Goal: Task Accomplishment & Management: Manage account settings

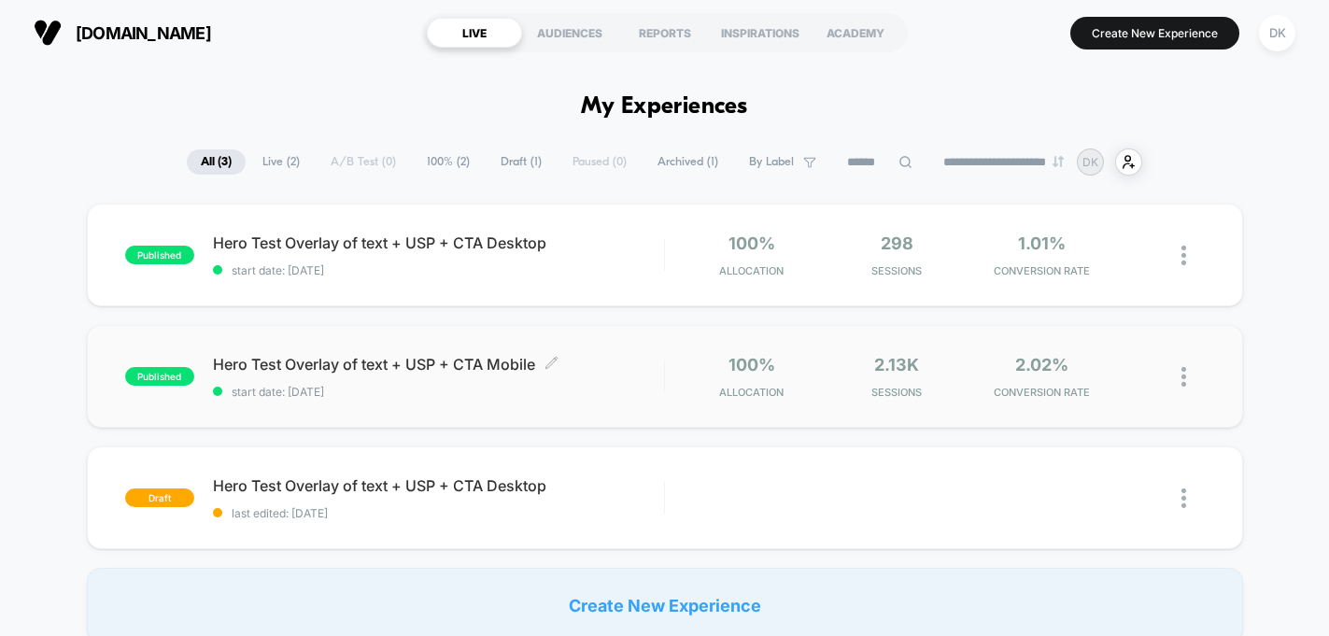
click at [635, 376] on div "Hero Test Overlay of text + USP + CTA Mobile Click to edit experience details C…" at bounding box center [438, 377] width 451 height 44
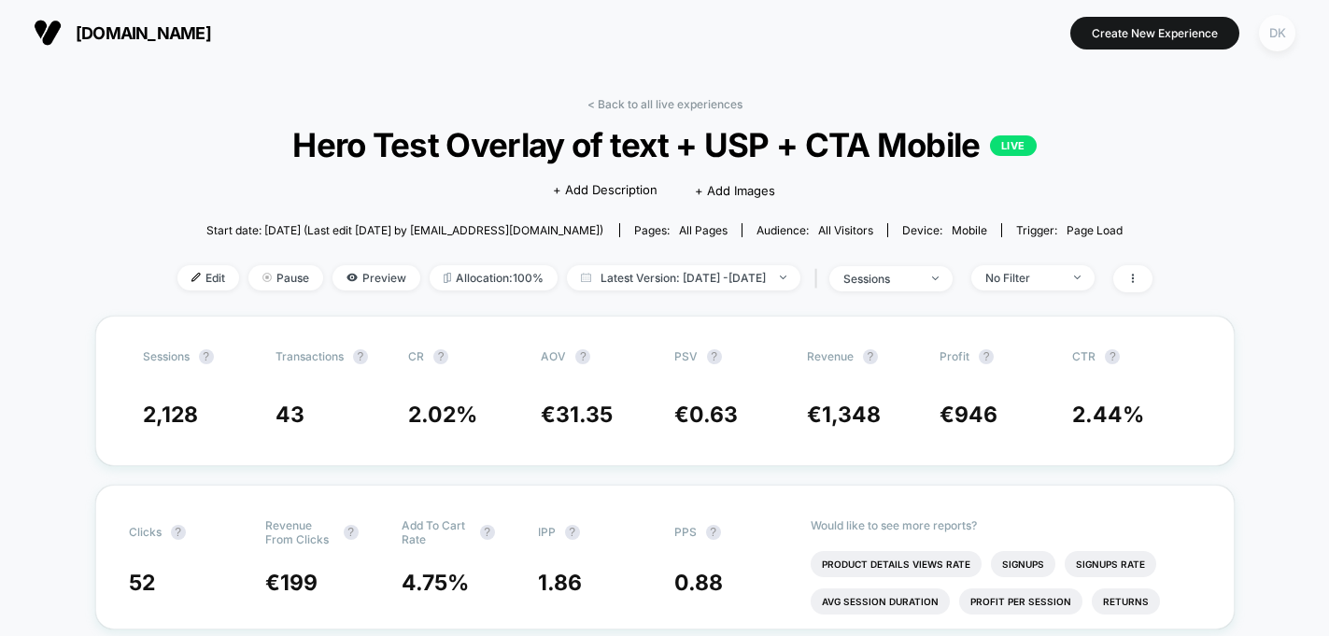
click at [1273, 27] on div "DK" at bounding box center [1277, 33] width 36 height 36
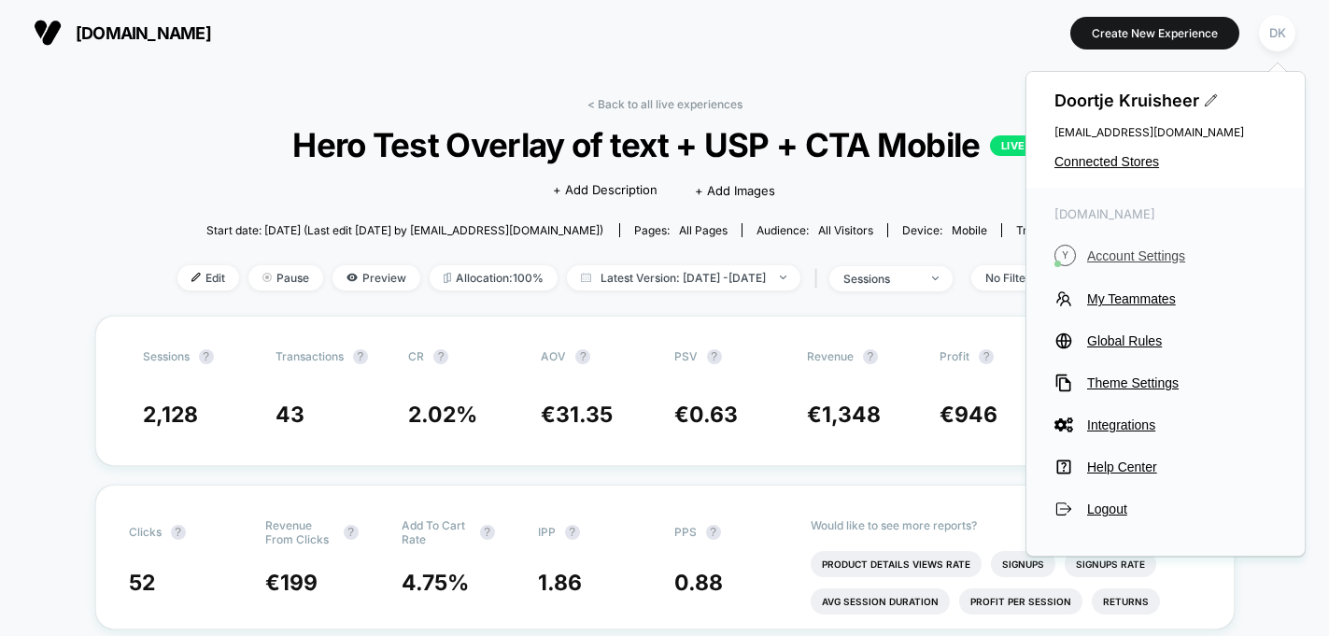
click at [1132, 254] on span "Account Settings" at bounding box center [1182, 255] width 190 height 15
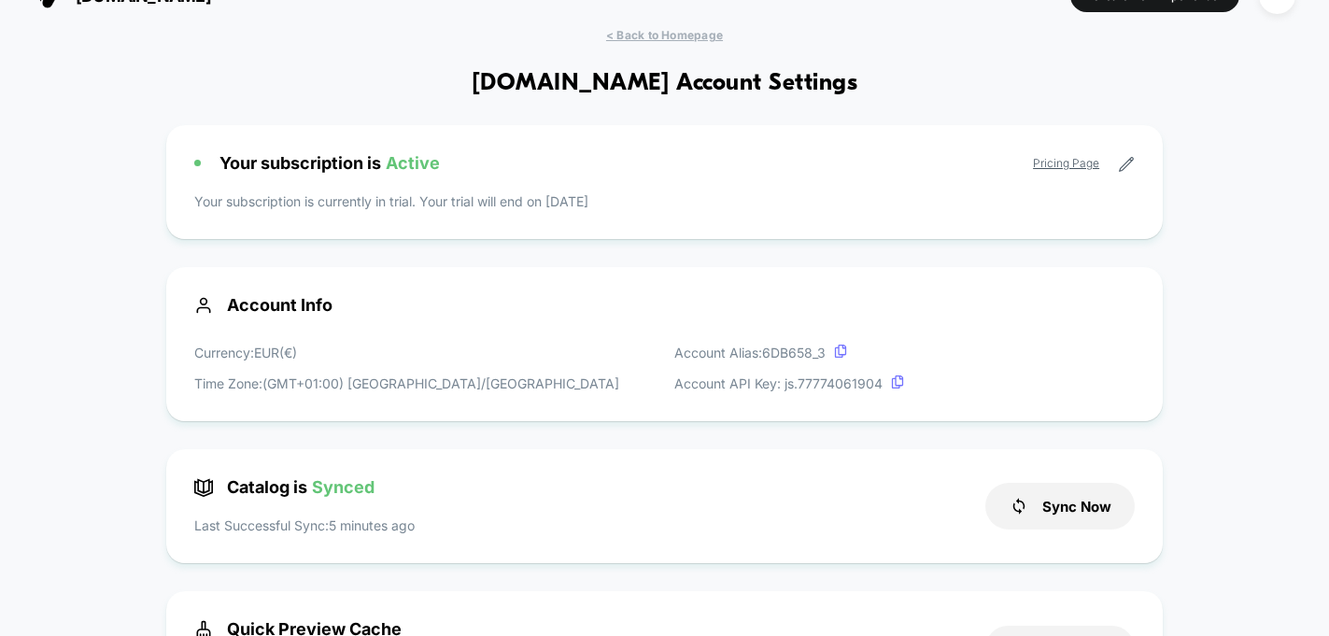
scroll to position [39, 0]
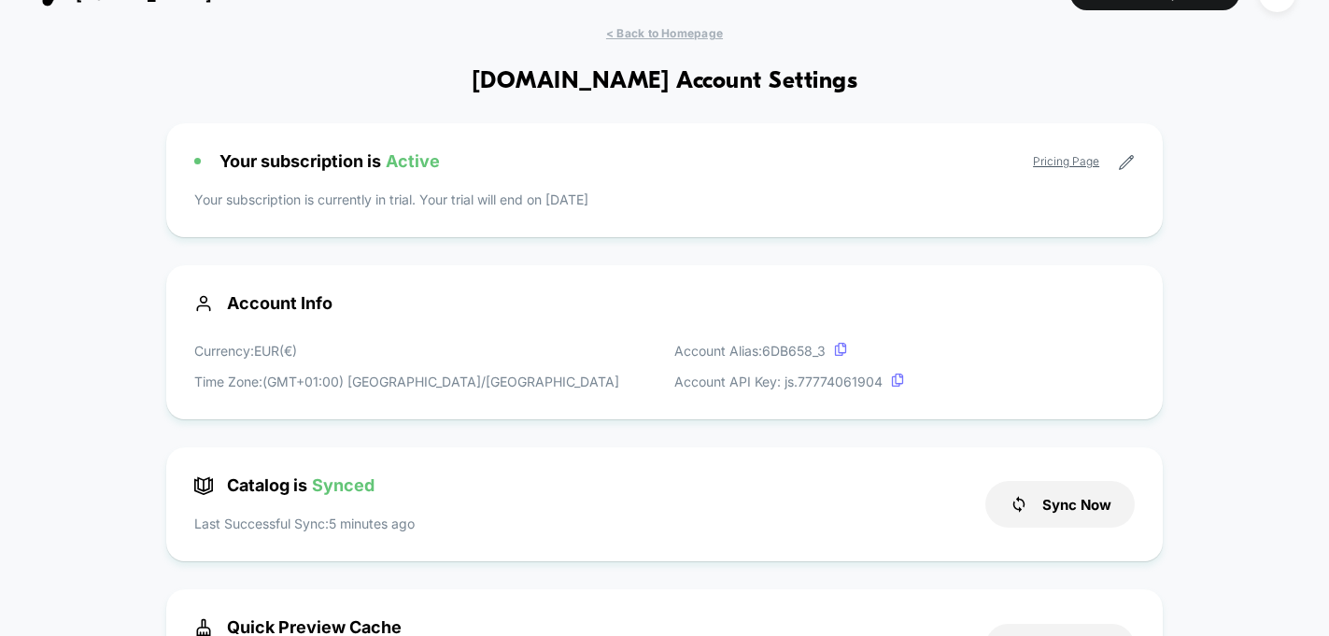
click at [1129, 166] on icon at bounding box center [1126, 162] width 17 height 17
click at [1126, 164] on icon at bounding box center [1126, 162] width 17 height 17
click at [495, 205] on p "Your subscription is currently in trial. Your trial will end on [DATE]" at bounding box center [664, 200] width 941 height 20
click at [1122, 166] on icon at bounding box center [1126, 162] width 17 height 17
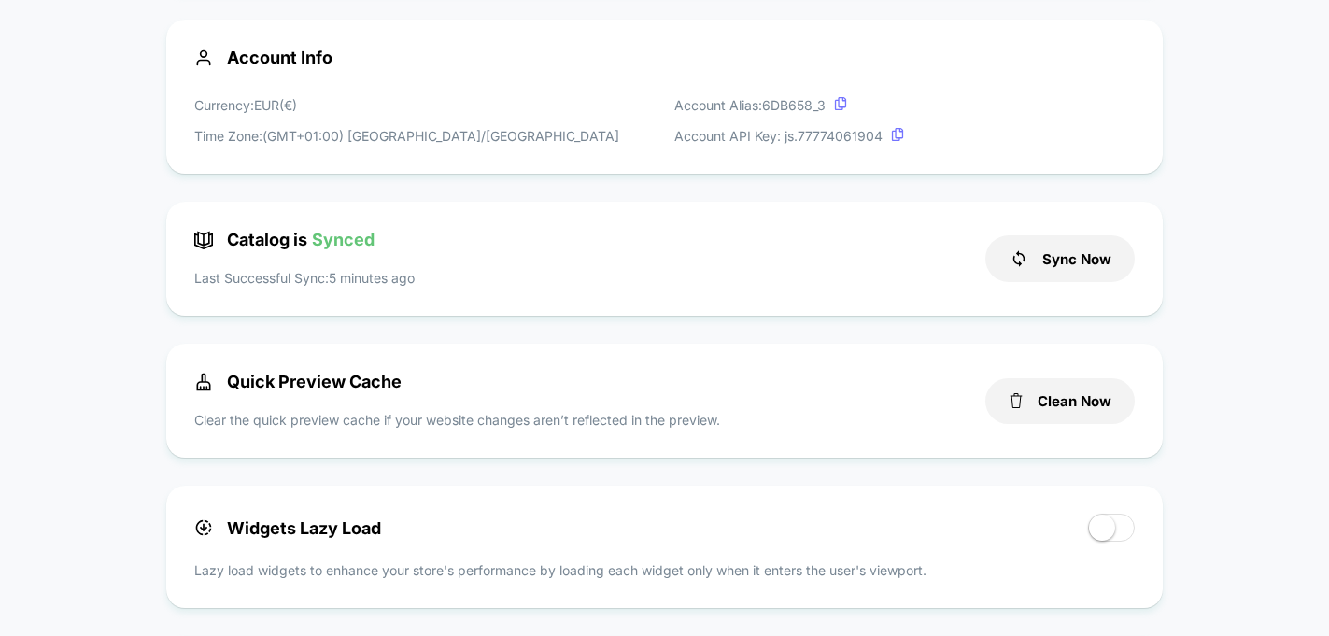
scroll to position [0, 0]
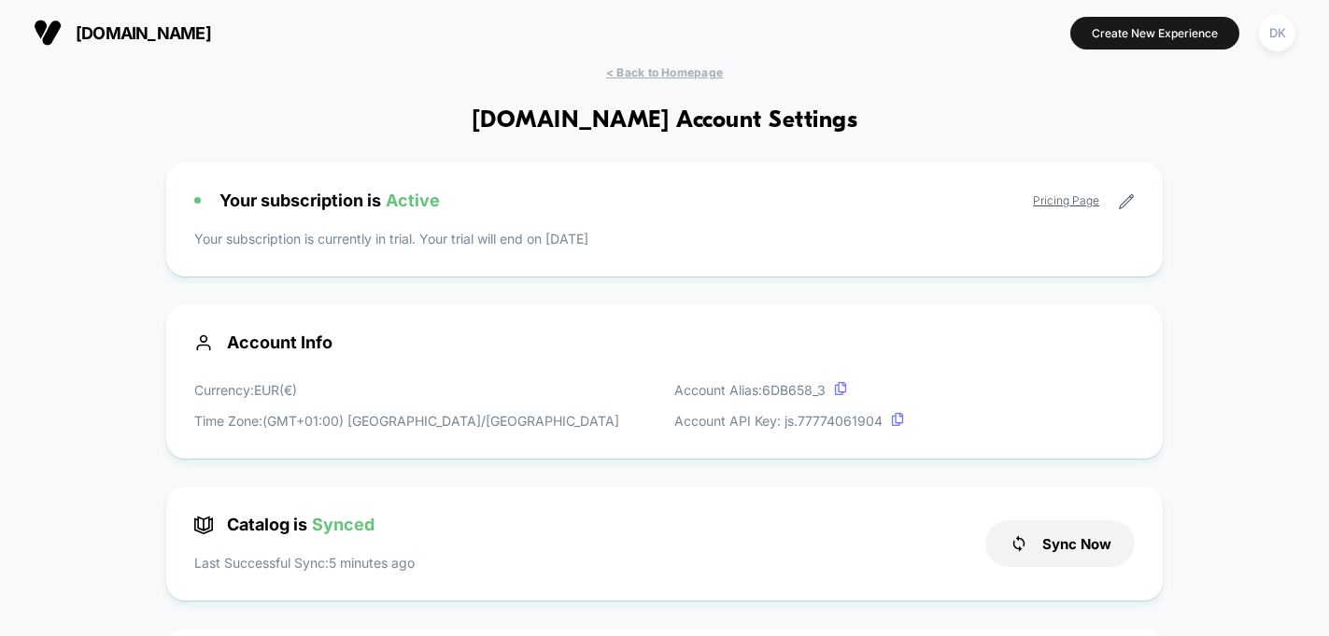
click at [1124, 201] on icon at bounding box center [1126, 201] width 17 height 17
click at [1124, 205] on icon at bounding box center [1126, 201] width 17 height 17
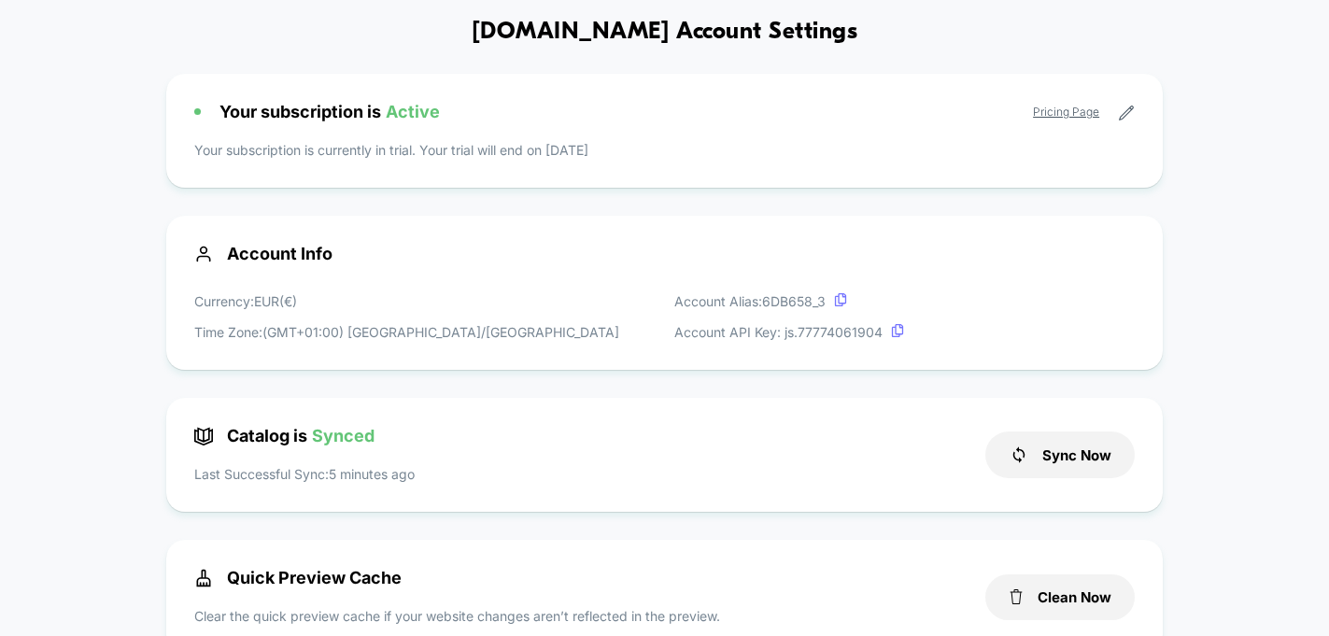
scroll to position [92, 0]
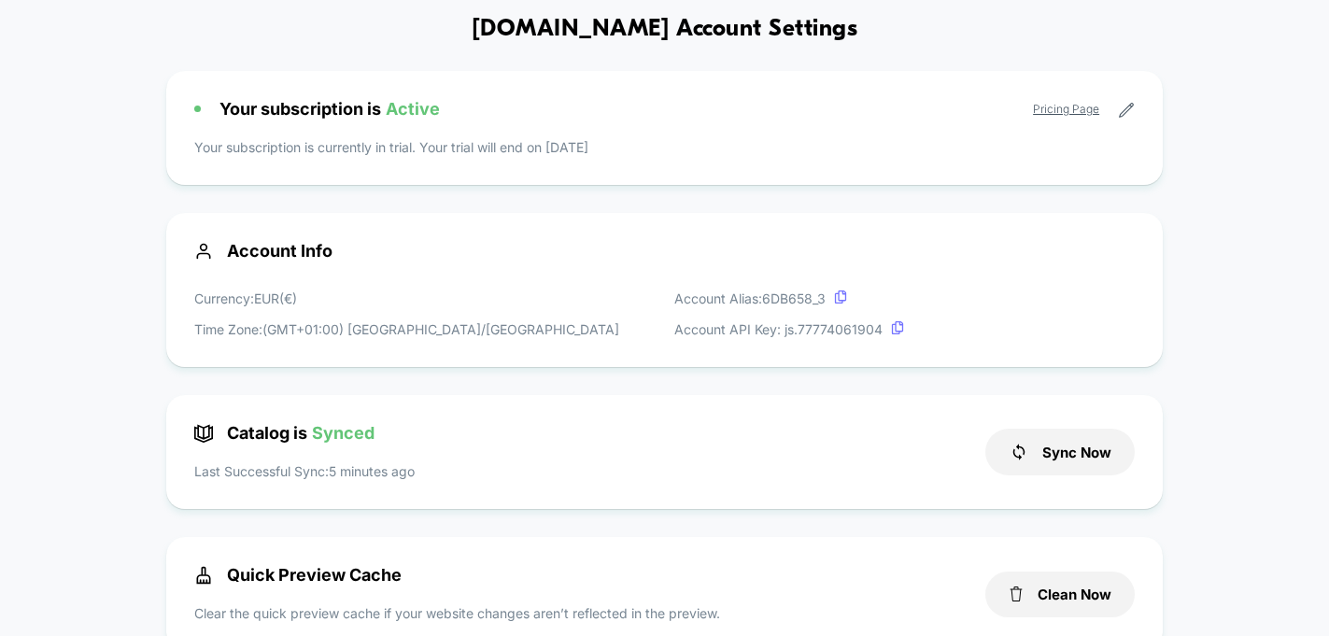
click at [729, 105] on div "Your subscription is Active Pricing Page" at bounding box center [664, 109] width 941 height 20
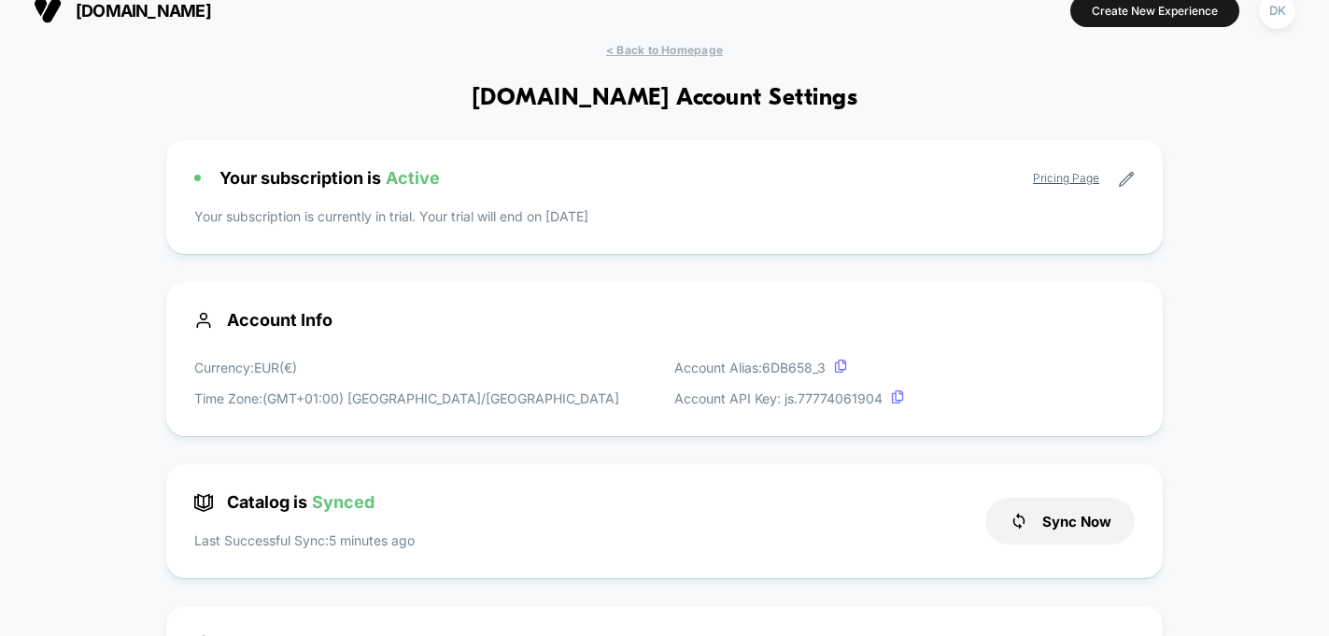
scroll to position [0, 0]
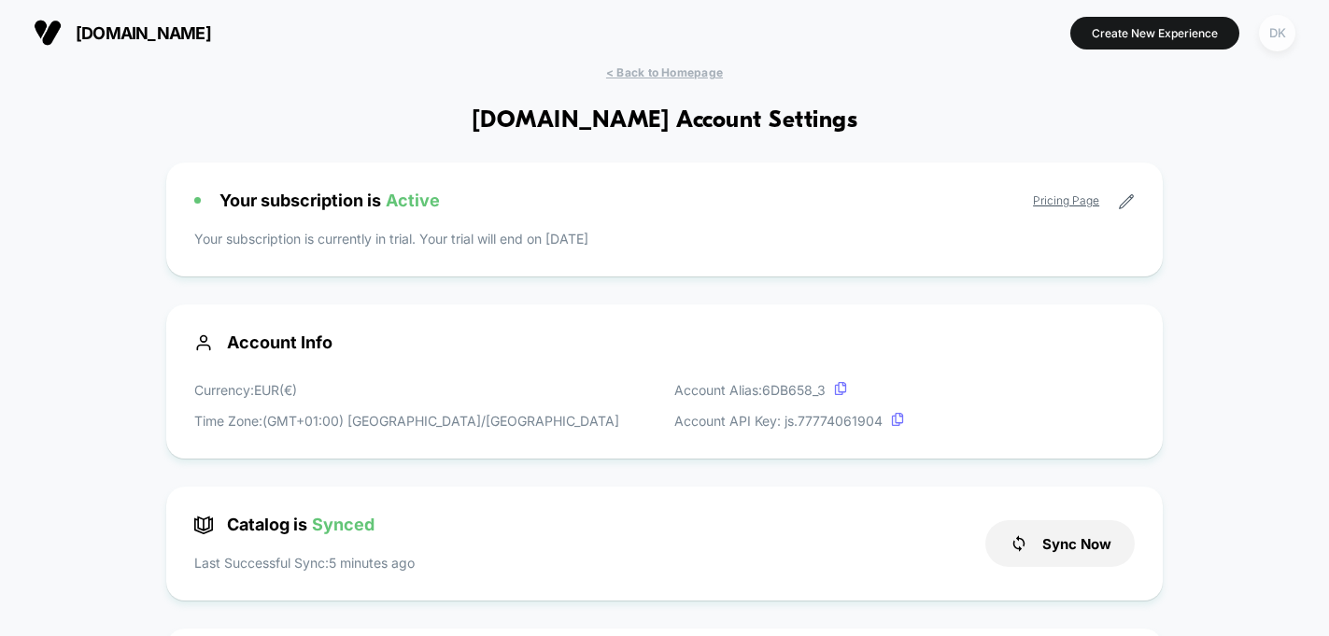
click at [1277, 40] on div "DK" at bounding box center [1277, 33] width 36 height 36
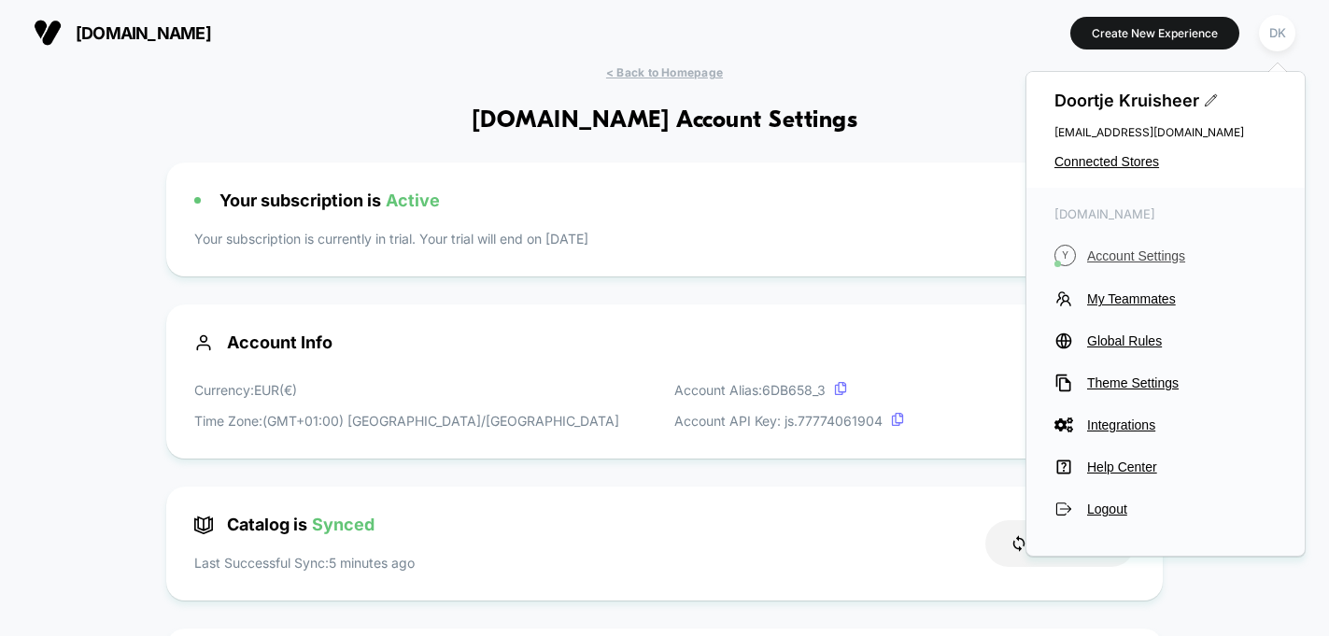
click at [1137, 250] on span "Account Settings" at bounding box center [1182, 255] width 190 height 15
click at [1208, 99] on icon at bounding box center [1210, 99] width 11 height 11
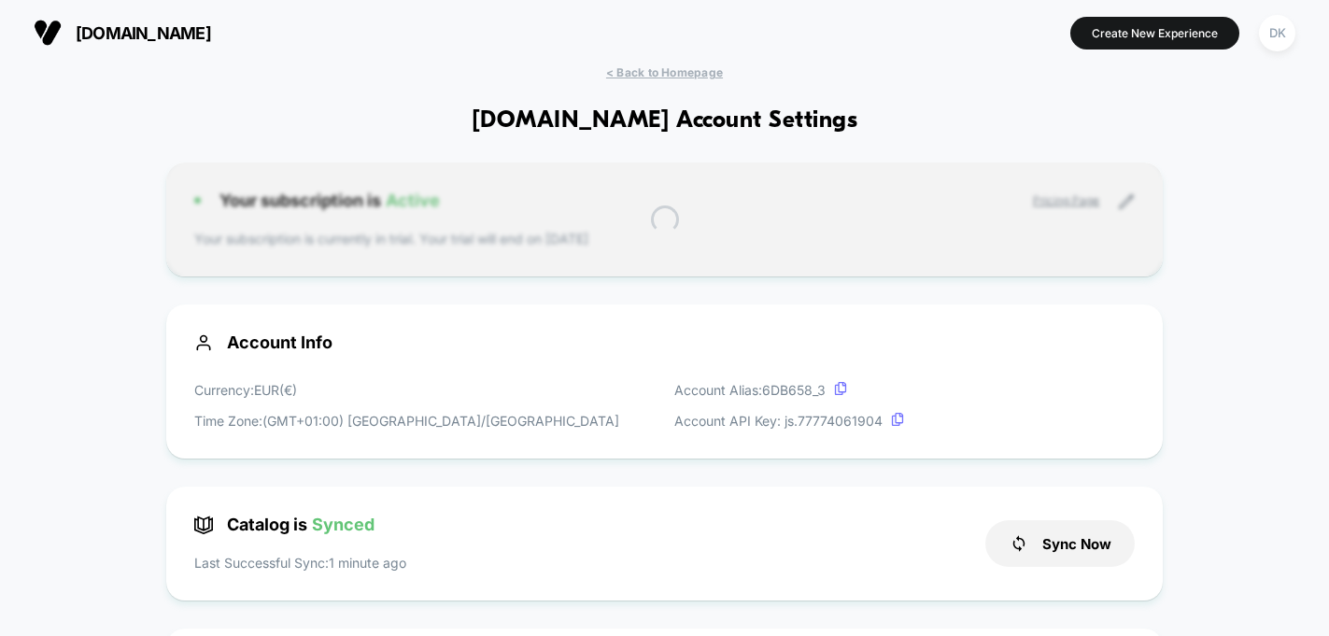
scroll to position [252, 0]
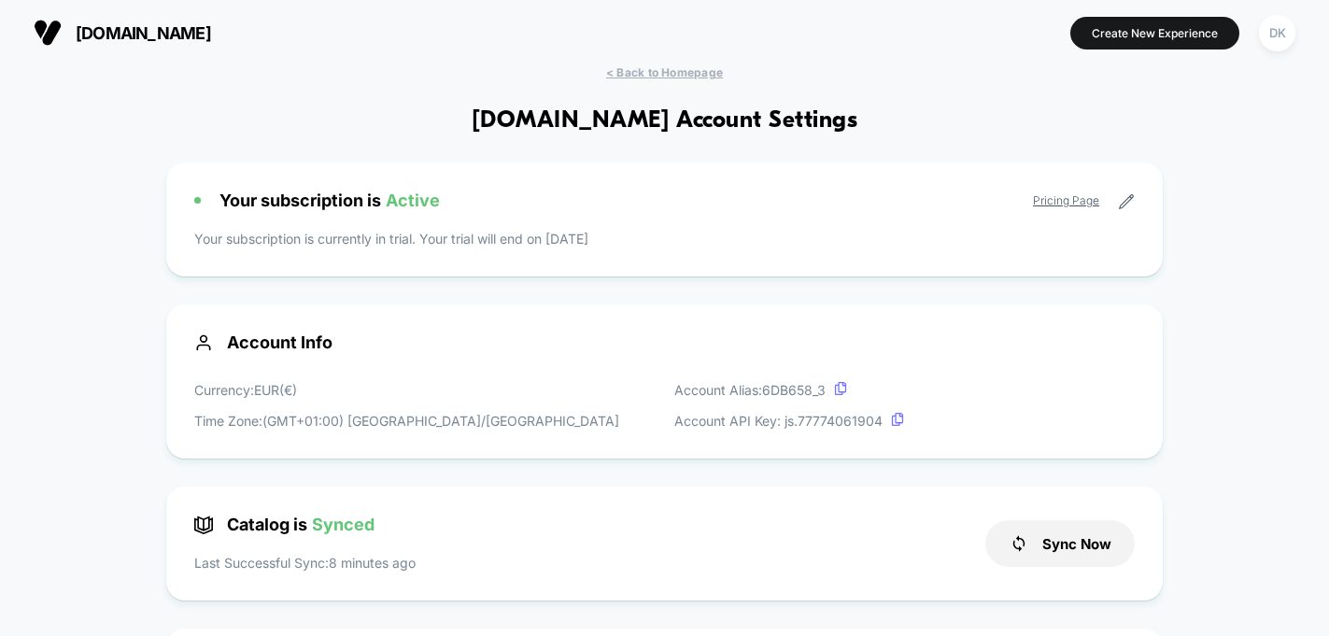
click at [1074, 204] on link "Pricing Page" at bounding box center [1066, 200] width 66 height 14
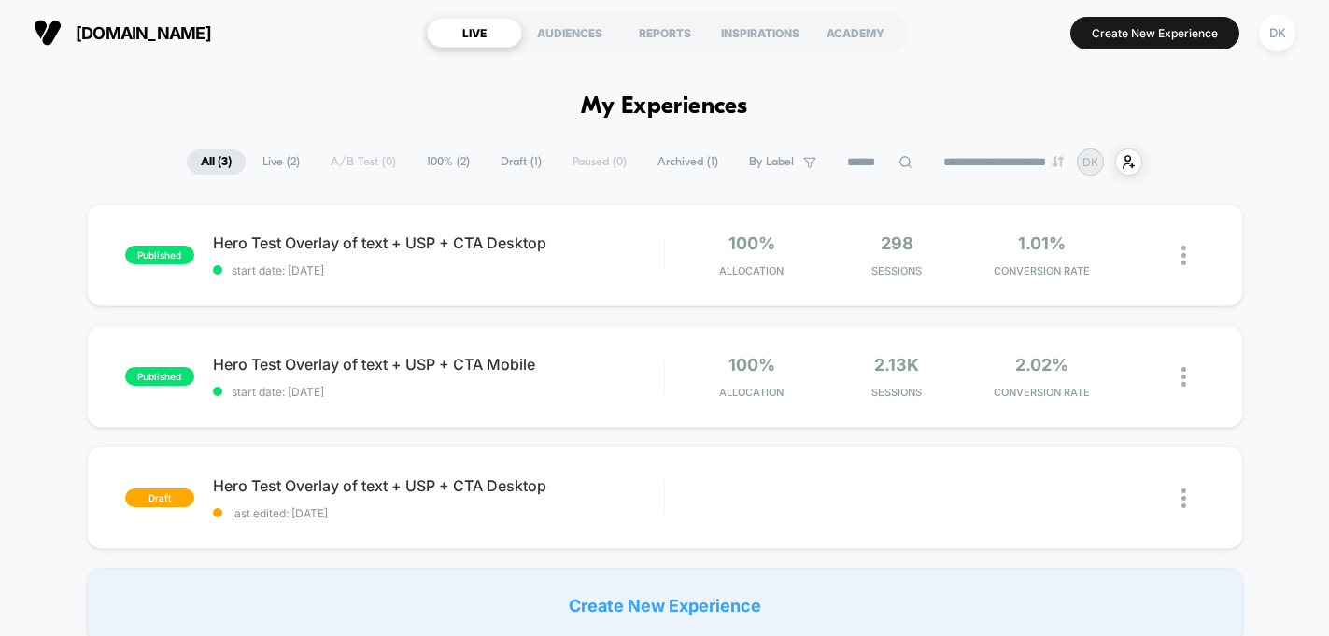
click at [1300, 30] on button "DK" at bounding box center [1277, 33] width 48 height 38
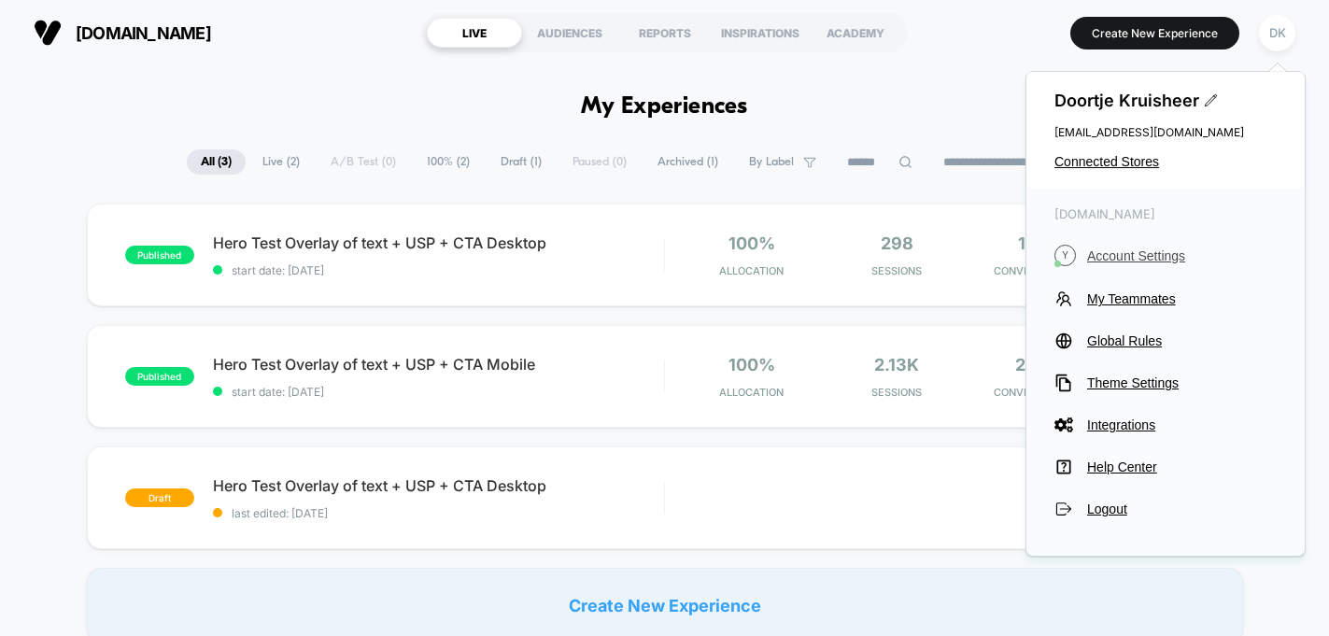
click at [1100, 252] on span "Account Settings" at bounding box center [1182, 255] width 190 height 15
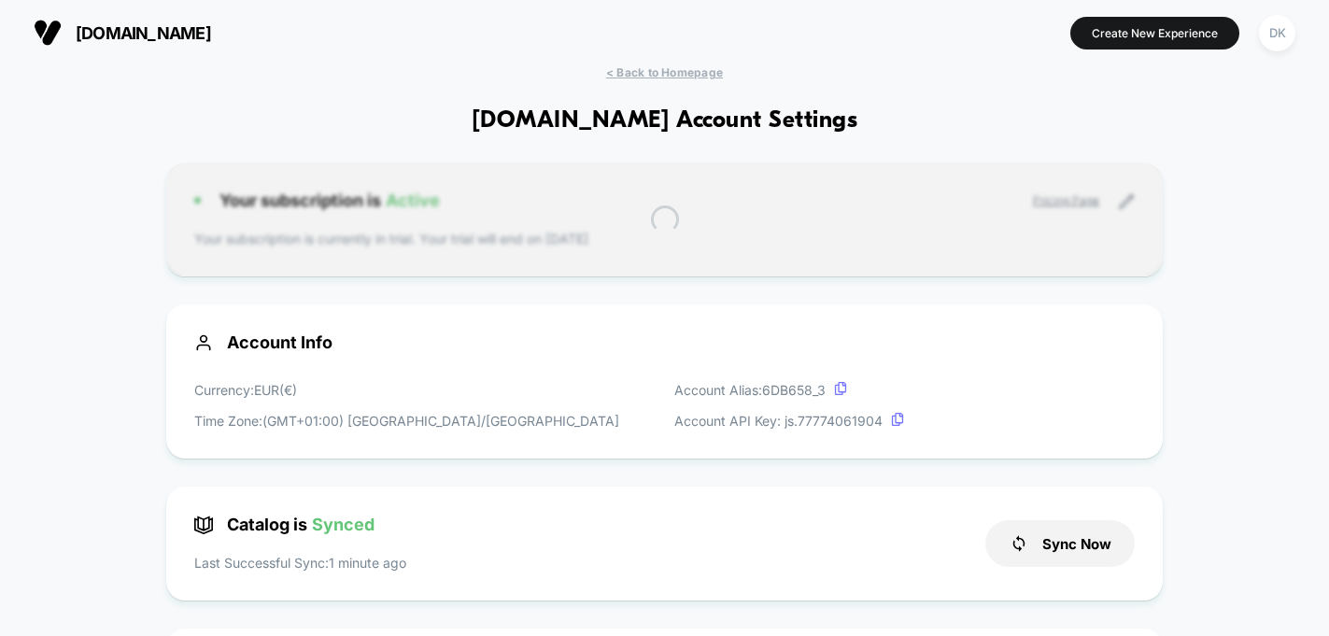
scroll to position [252, 0]
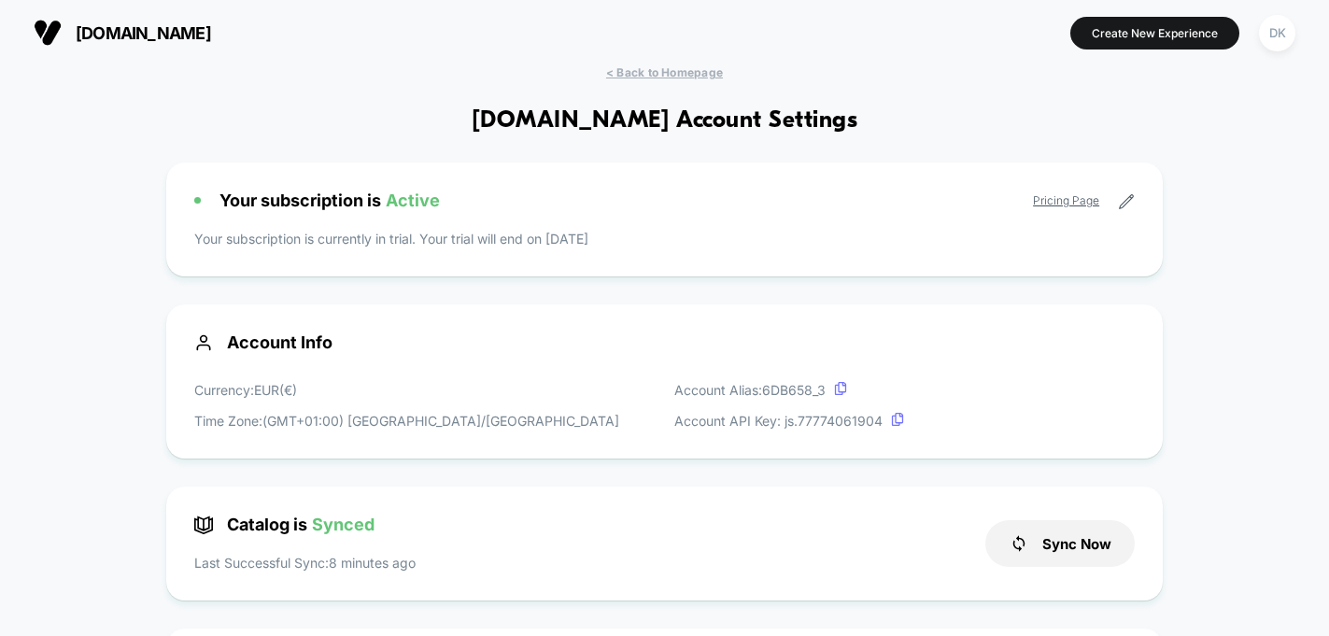
click at [698, 213] on div "Your subscription is Active Pricing Page Your subscription is currently in tria…" at bounding box center [664, 220] width 997 height 114
click at [399, 236] on div "Your subscription is Active Pricing Page Your subscription is currently in tria…" at bounding box center [664, 220] width 997 height 114
click at [412, 241] on p "Your subscription is currently in trial. Your trial will end on [DATE]" at bounding box center [664, 239] width 941 height 20
click at [476, 188] on div "Your subscription is Active Pricing Page Your subscription is currently in tria…" at bounding box center [664, 220] width 997 height 114
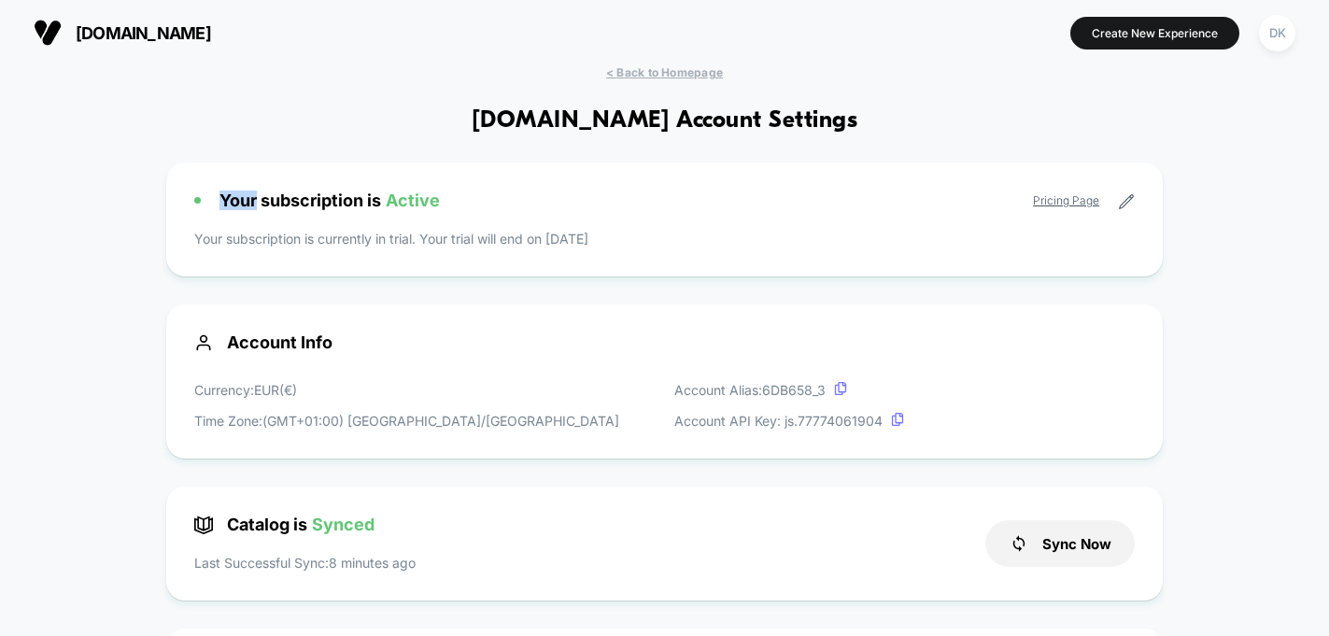
click at [475, 189] on div "Your subscription is Active Pricing Page Your subscription is currently in tria…" at bounding box center [664, 220] width 997 height 114
click at [1119, 199] on icon at bounding box center [1126, 201] width 17 height 17
click at [1128, 202] on icon at bounding box center [1126, 201] width 17 height 17
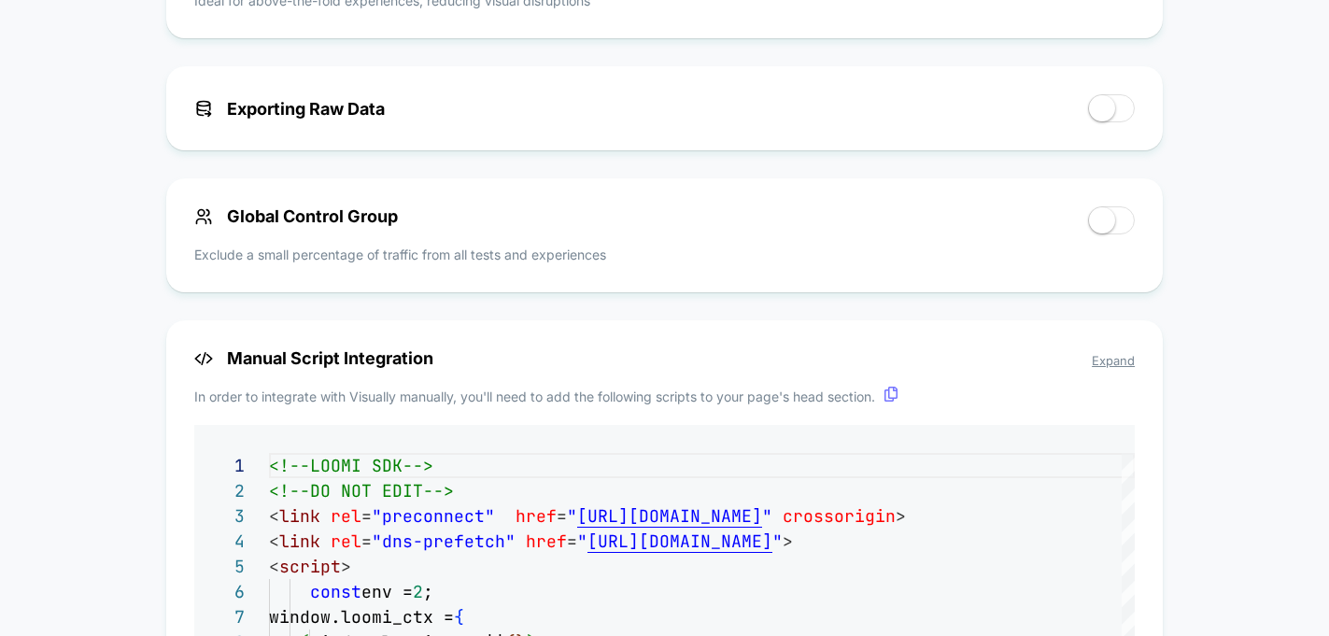
scroll to position [1003, 0]
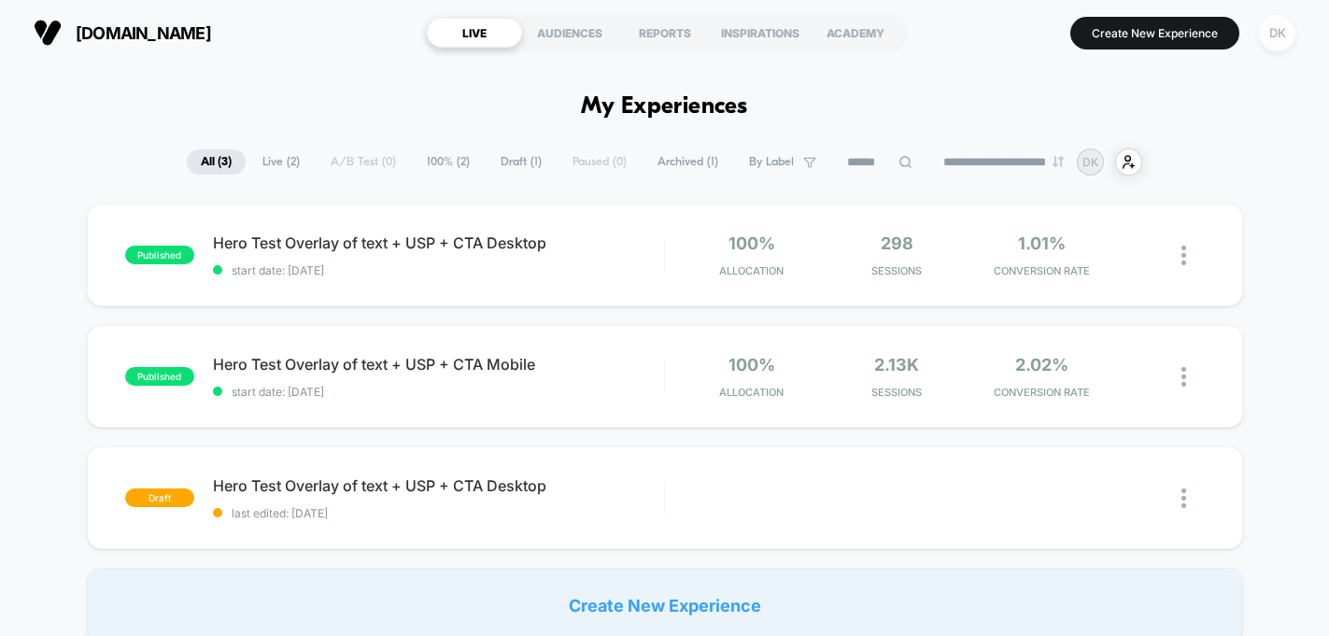
click at [1283, 35] on div "DK" at bounding box center [1277, 33] width 36 height 36
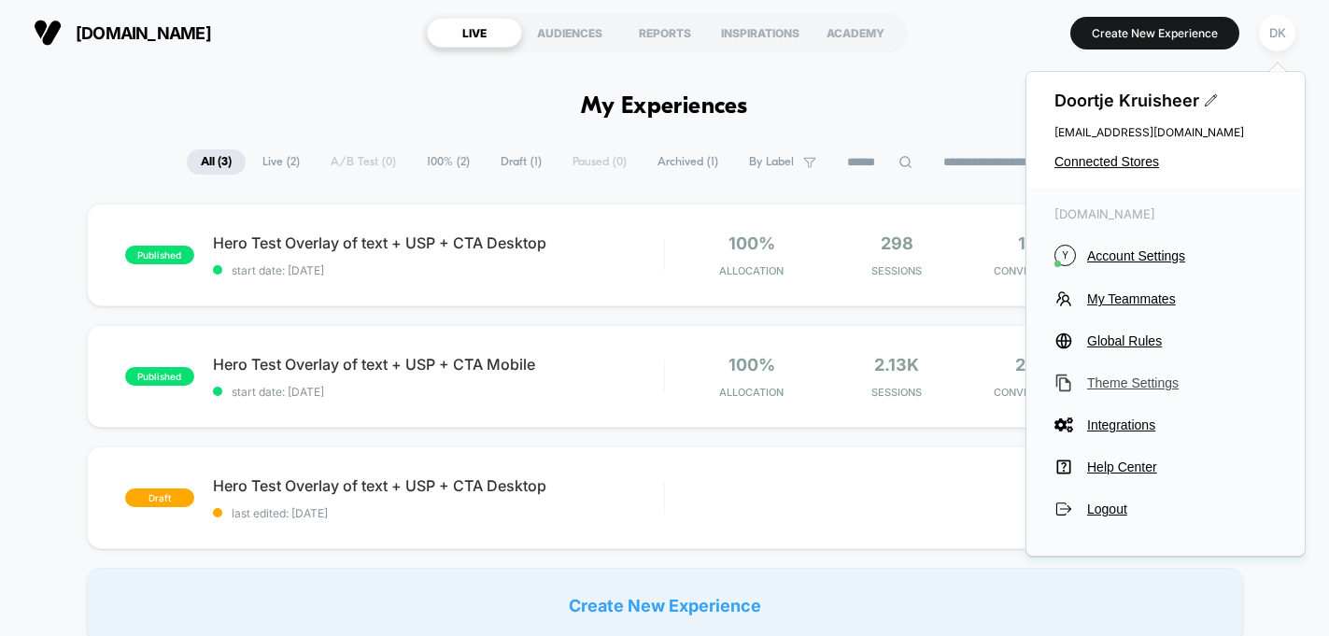
click at [1122, 380] on span "Theme Settings" at bounding box center [1182, 382] width 190 height 15
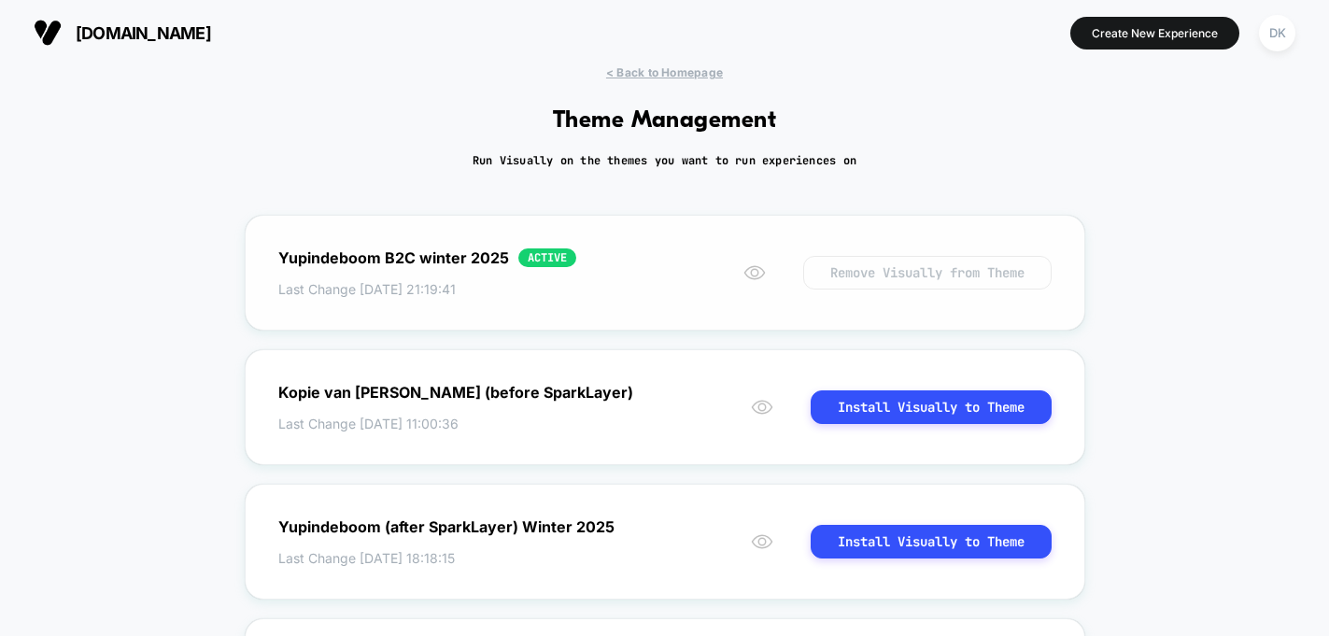
click at [948, 271] on button "Remove Visually from Theme" at bounding box center [927, 273] width 248 height 34
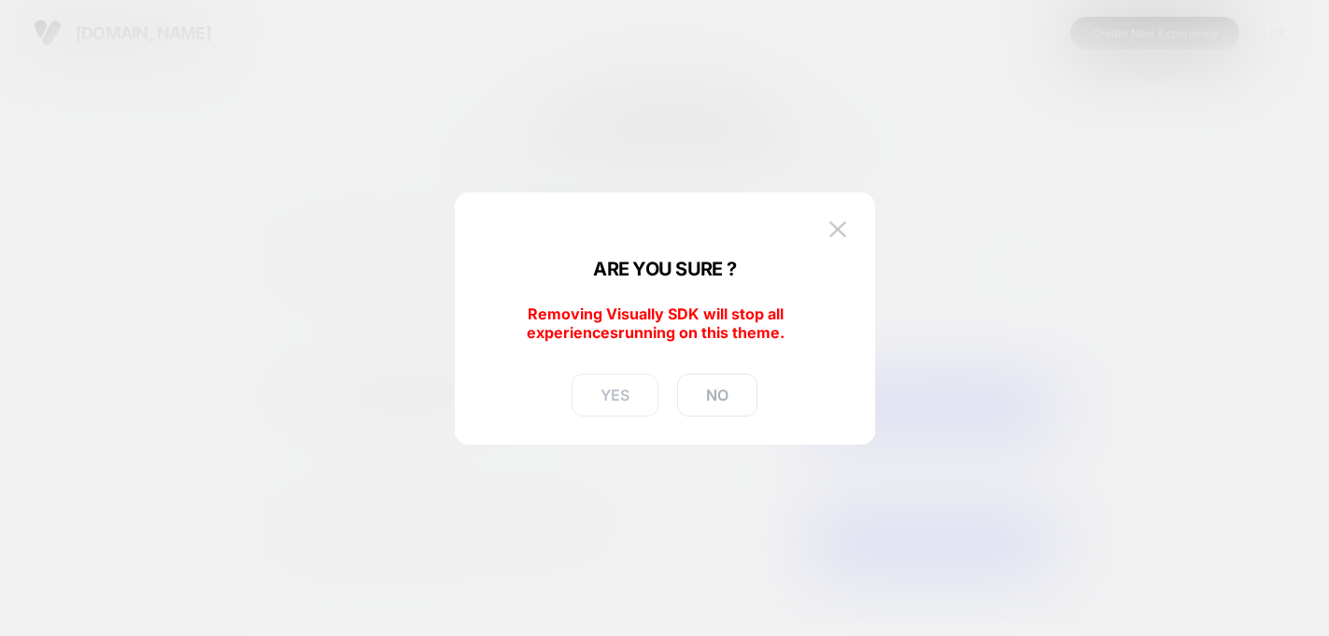
click at [642, 397] on button "YES" at bounding box center [615, 395] width 87 height 43
